Goal: Find specific page/section: Find specific page/section

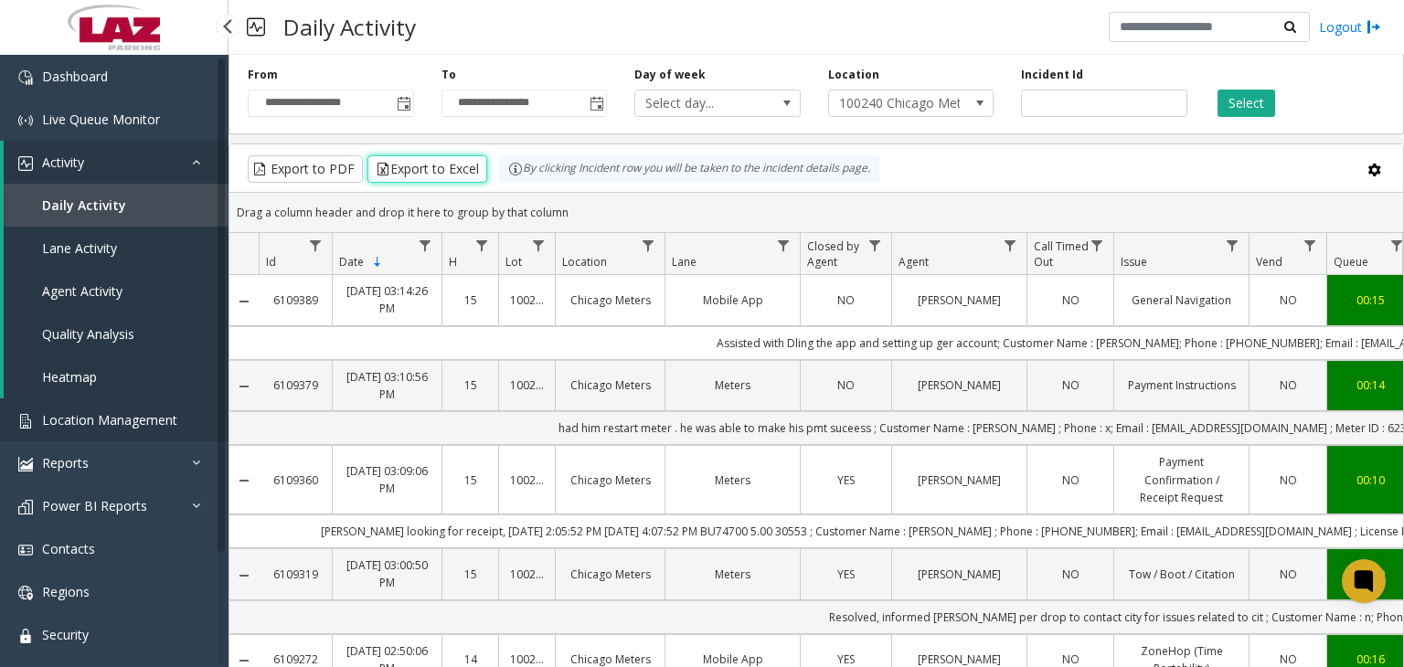
click at [156, 418] on span "Location Management" at bounding box center [109, 419] width 135 height 17
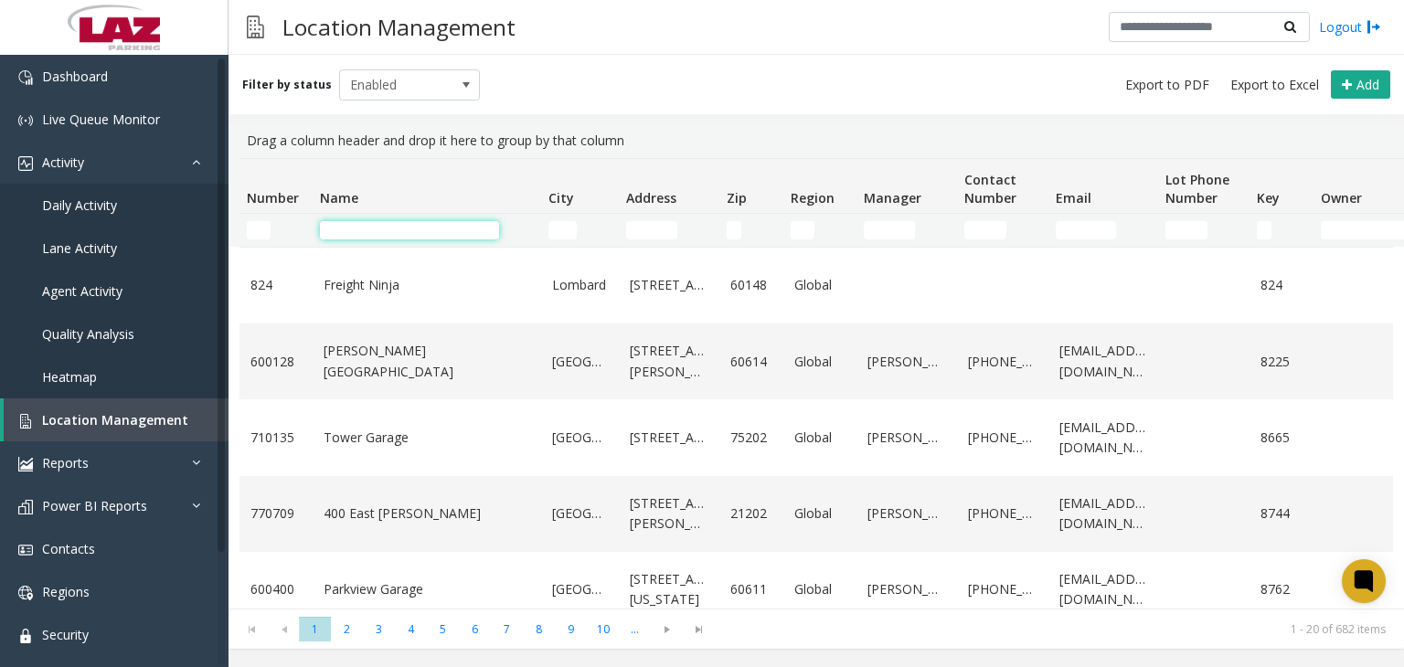
click at [384, 231] on input "Name Filter" at bounding box center [409, 230] width 179 height 18
click at [386, 219] on td "Name Filter" at bounding box center [427, 230] width 229 height 33
click at [427, 239] on input "Name Filter" at bounding box center [409, 230] width 179 height 18
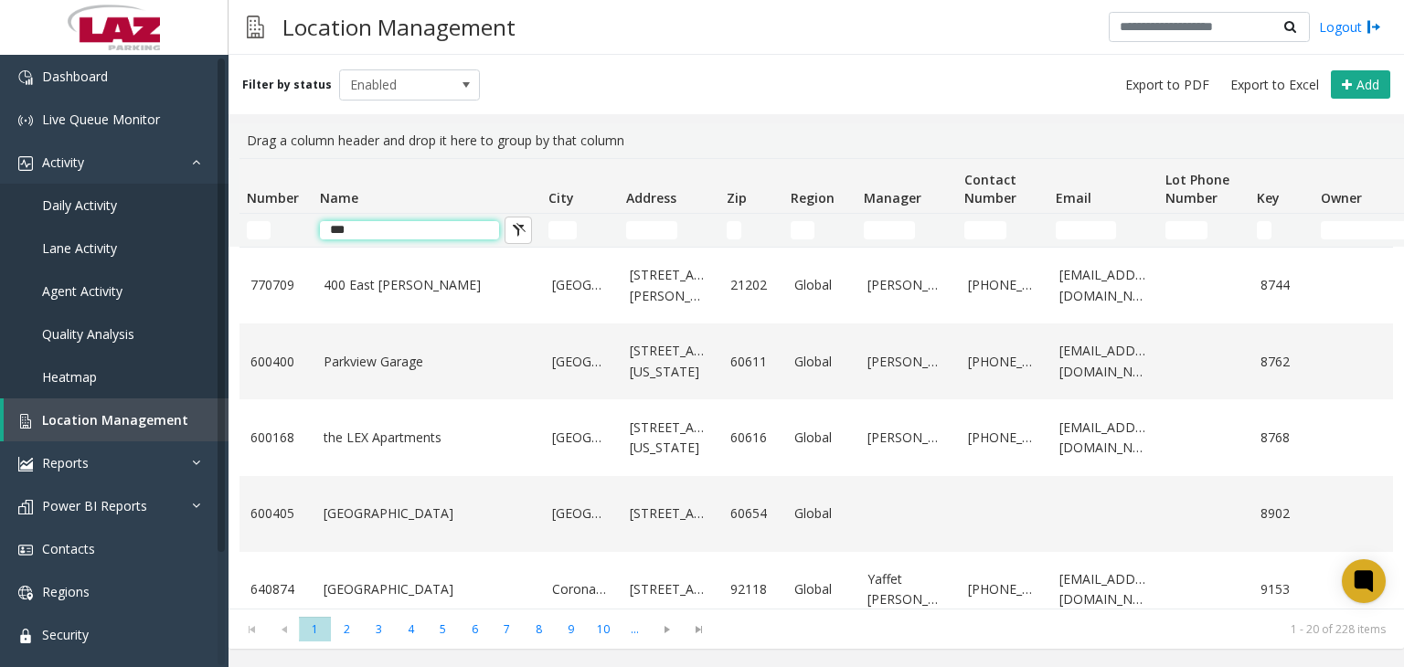
type input "****"
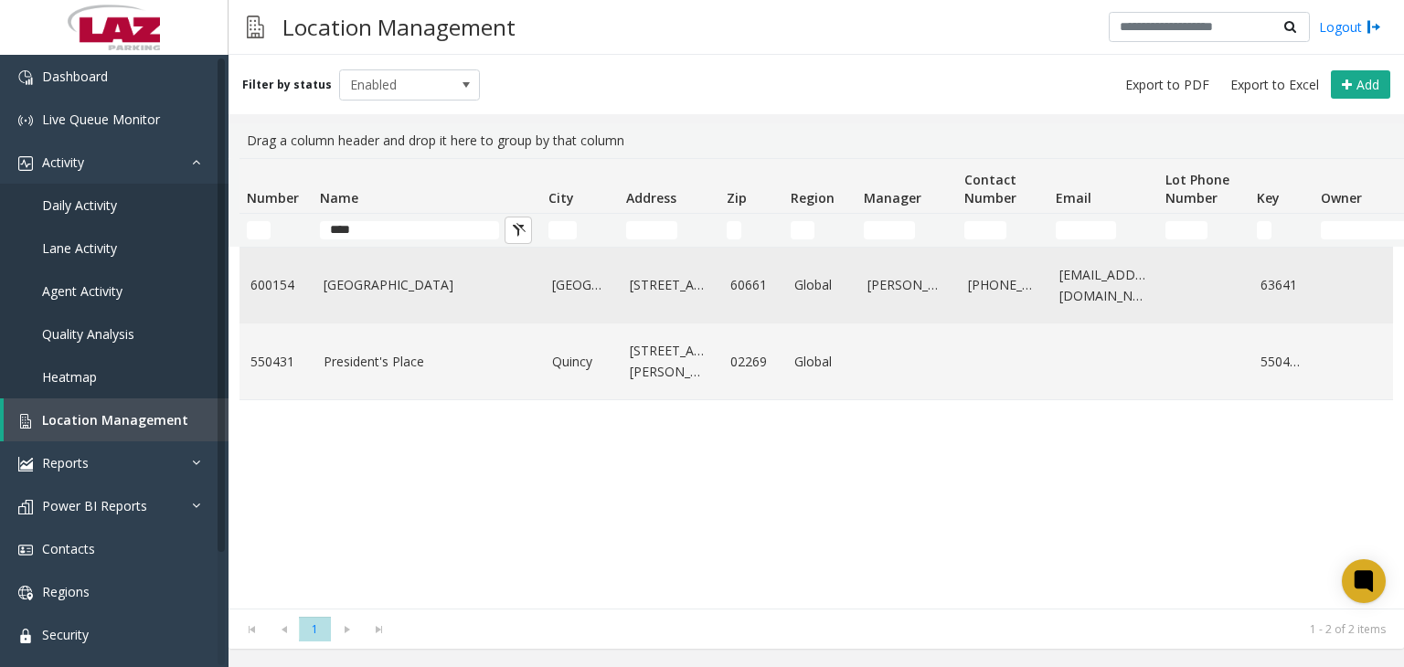
click at [376, 291] on link "[GEOGRAPHIC_DATA]" at bounding box center [427, 285] width 207 height 20
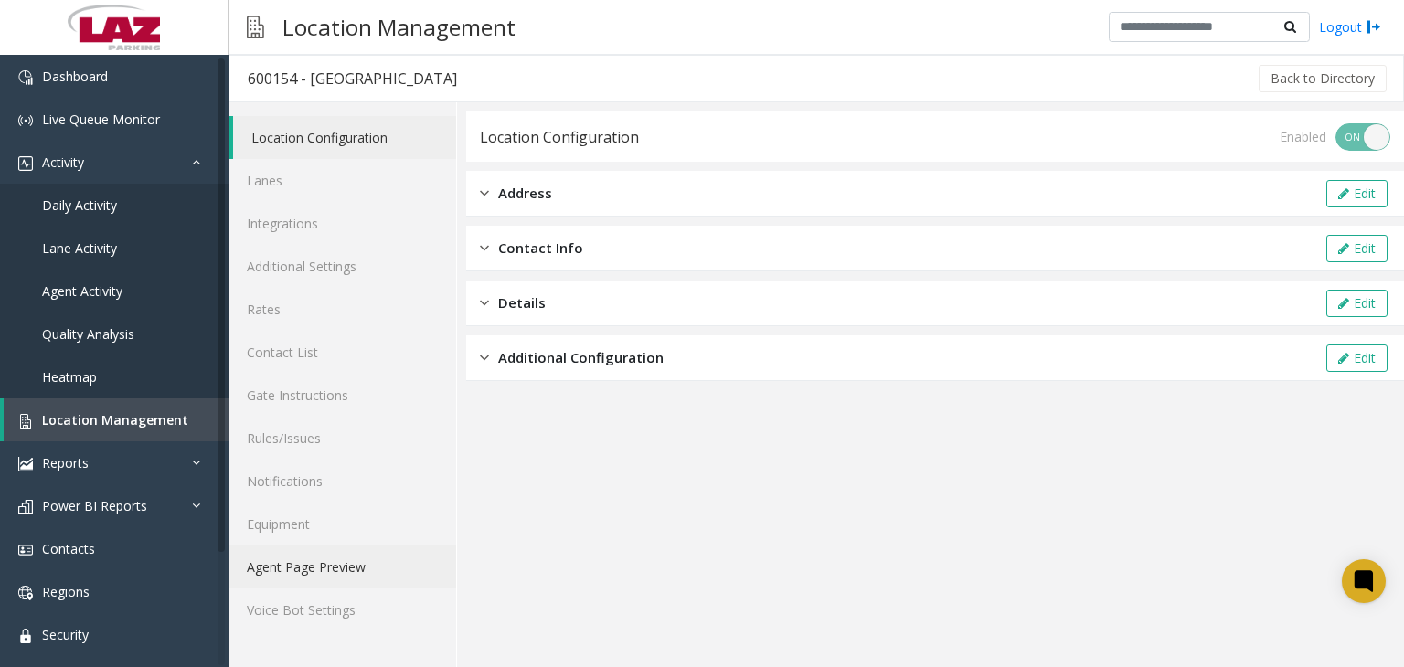
click at [271, 578] on link "Agent Page Preview" at bounding box center [343, 567] width 228 height 43
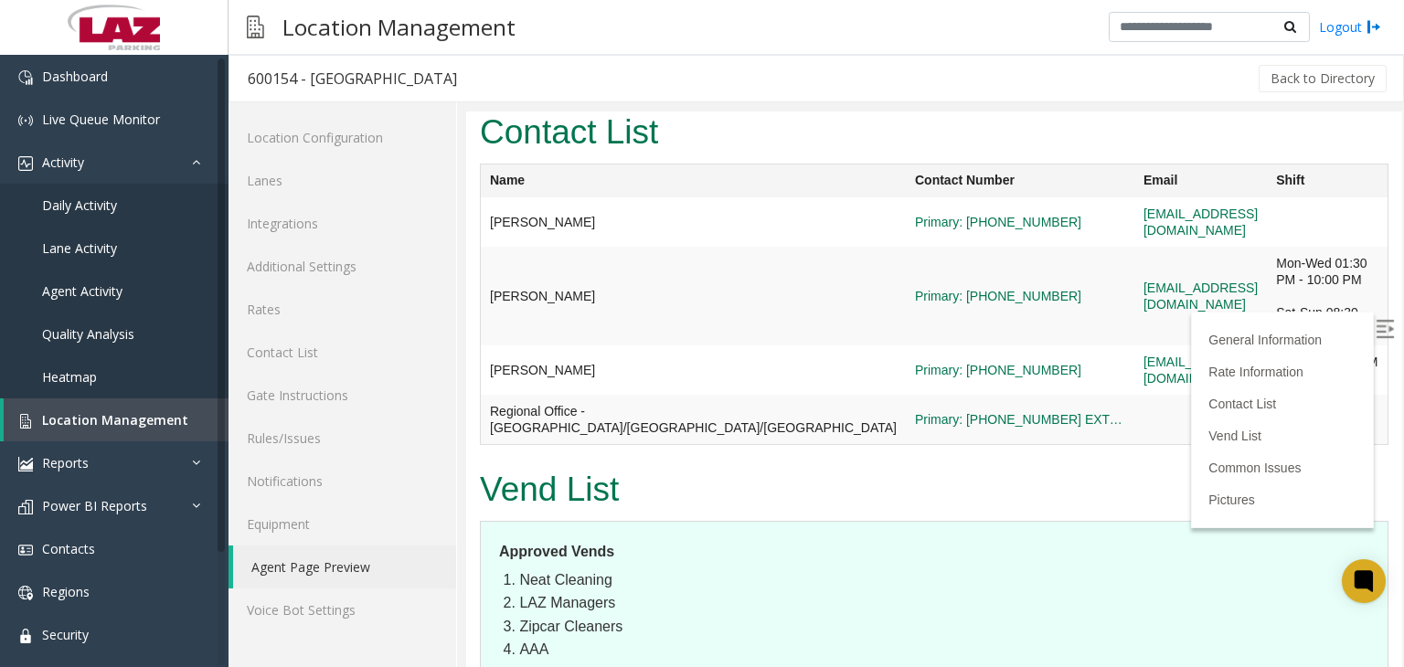
scroll to position [2422, 0]
